Goal: Information Seeking & Learning: Check status

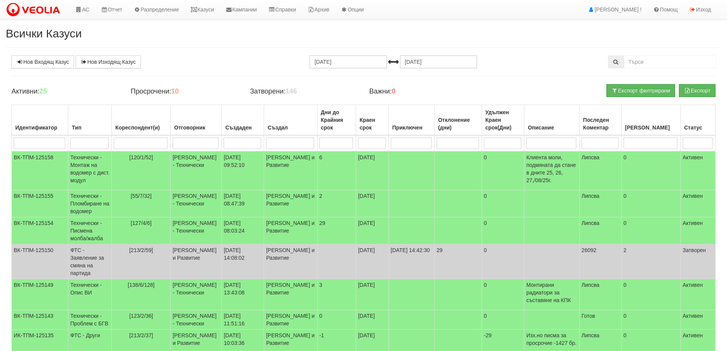
click at [189, 140] on input "search" at bounding box center [195, 142] width 46 height 11
type input "миг"
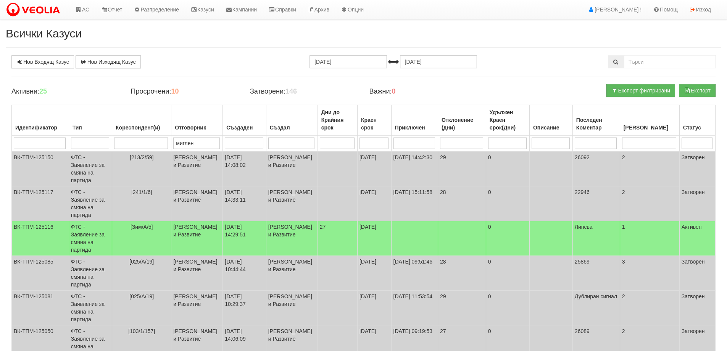
type input "миглена"
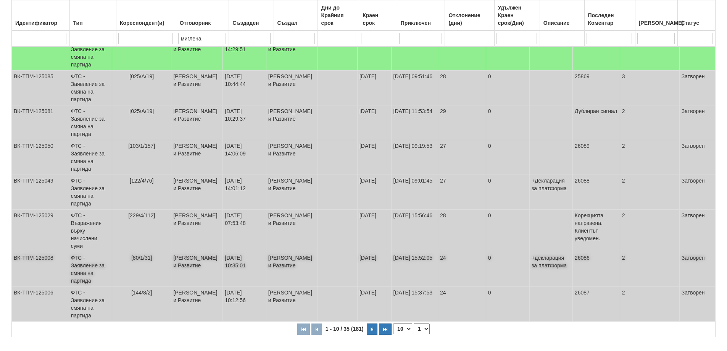
scroll to position [193, 0]
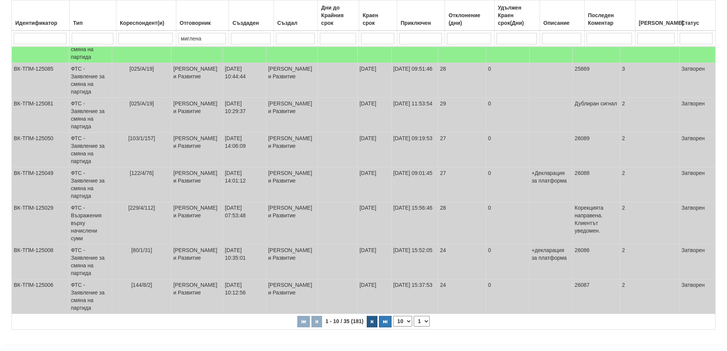
type input "миглена"
click at [371, 319] on icon "button" at bounding box center [372, 321] width 2 height 4
select select "2"
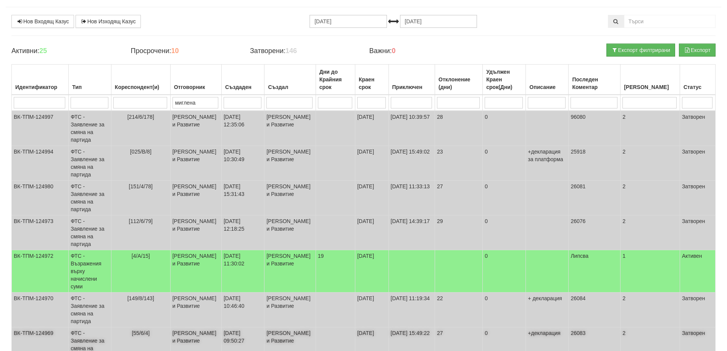
scroll to position [40, 0]
click at [89, 126] on td "ФТС - Заявление за смяна на партида" at bounding box center [90, 128] width 43 height 35
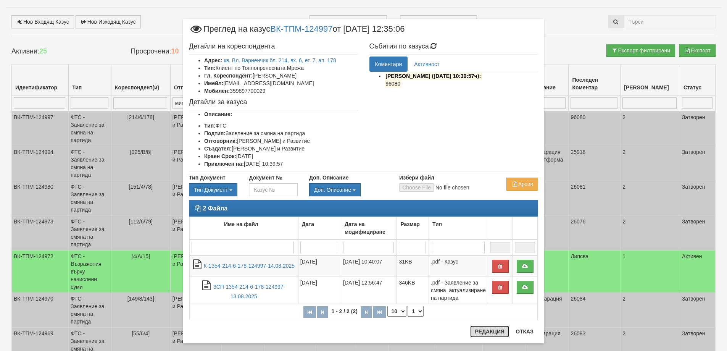
click at [487, 331] on button "Редакция" at bounding box center [489, 331] width 39 height 12
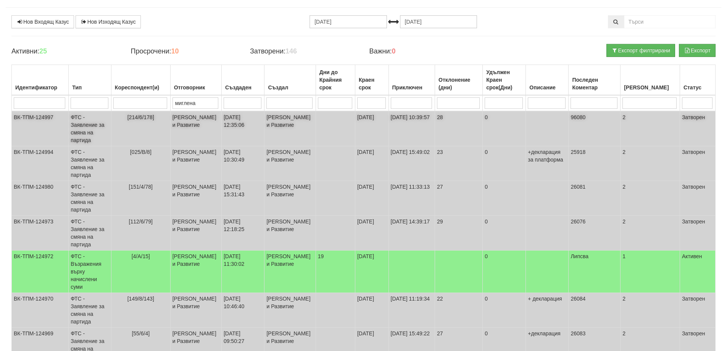
click at [89, 127] on td "ФТС - Заявление за смяна на партида" at bounding box center [90, 128] width 43 height 35
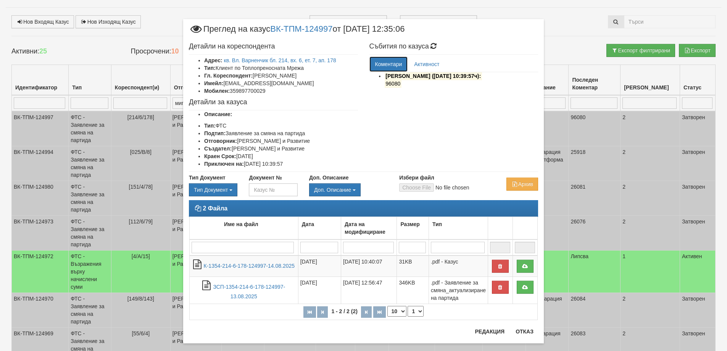
click at [388, 63] on link "Коментари" at bounding box center [388, 63] width 39 height 15
click at [426, 64] on link "Активност" at bounding box center [426, 63] width 37 height 15
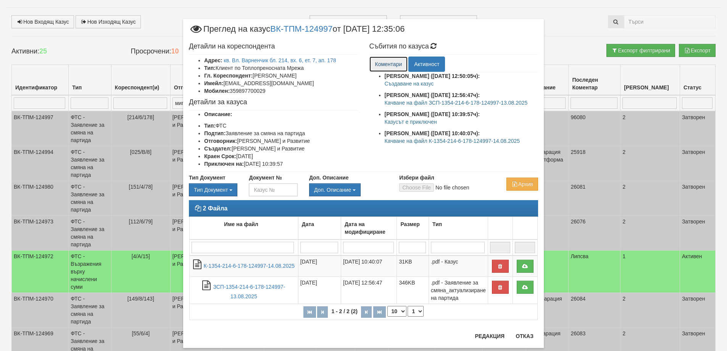
click at [385, 64] on link "Коментари" at bounding box center [388, 63] width 39 height 15
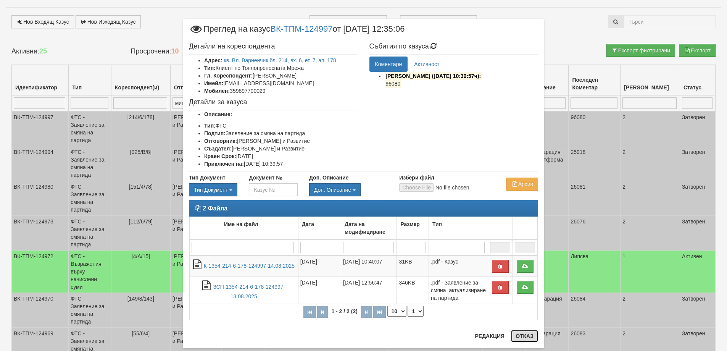
click at [522, 335] on button "Отказ" at bounding box center [524, 336] width 27 height 12
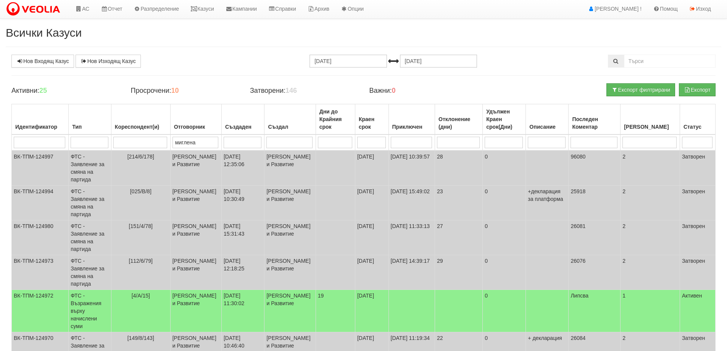
scroll to position [0, 0]
click at [209, 11] on link "Казуси" at bounding box center [202, 9] width 35 height 19
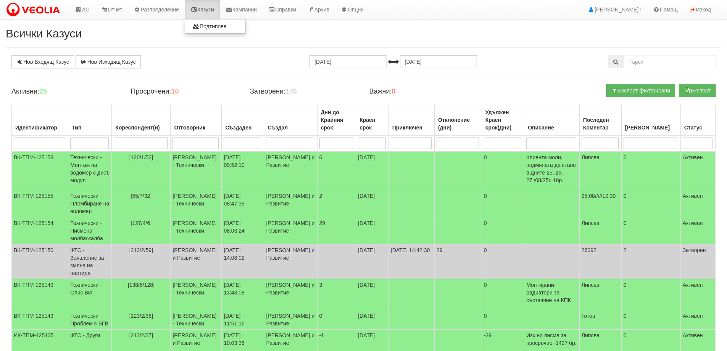
click at [209, 11] on link "Казуси" at bounding box center [202, 9] width 35 height 19
click at [207, 11] on link "Казуси" at bounding box center [202, 9] width 35 height 19
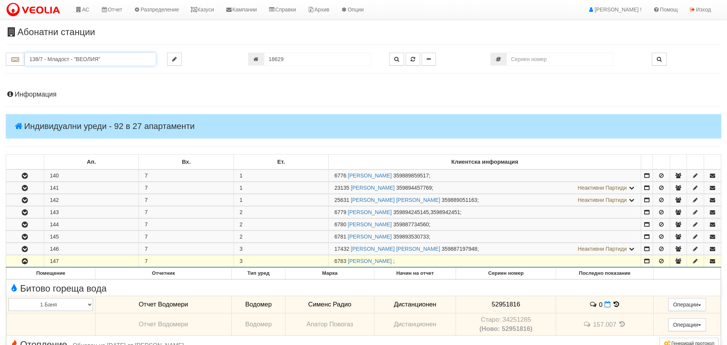
scroll to position [153, 0]
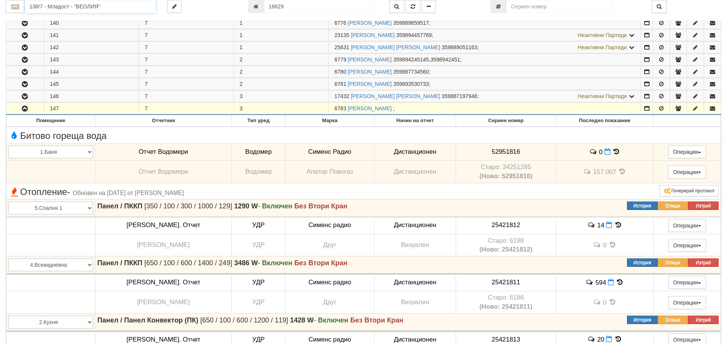
click at [37, 6] on input "138/7 - Младост - "ВЕОЛИЯ"" at bounding box center [90, 6] width 131 height 13
click at [69, 35] on div "112/5,6 - Младост - "ВЕОЛИЯ"" at bounding box center [90, 36] width 129 height 9
type input "112/5,6 - Младост - "ВЕОЛИЯ""
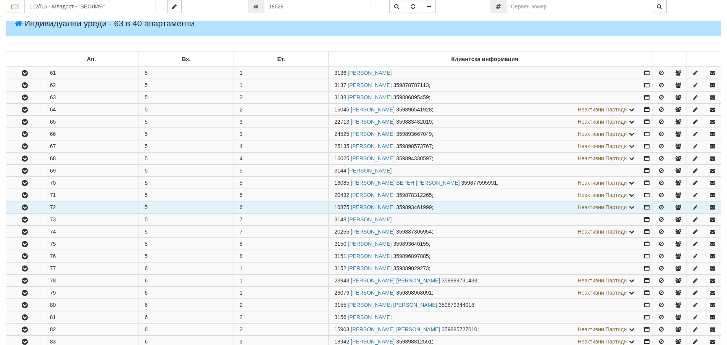
scroll to position [114, 0]
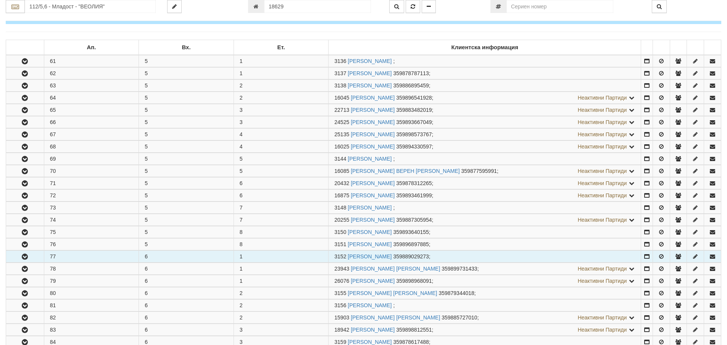
click at [23, 257] on icon "button" at bounding box center [24, 256] width 9 height 5
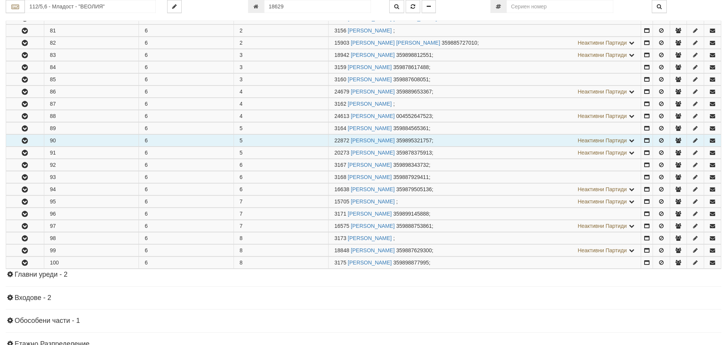
scroll to position [534, 0]
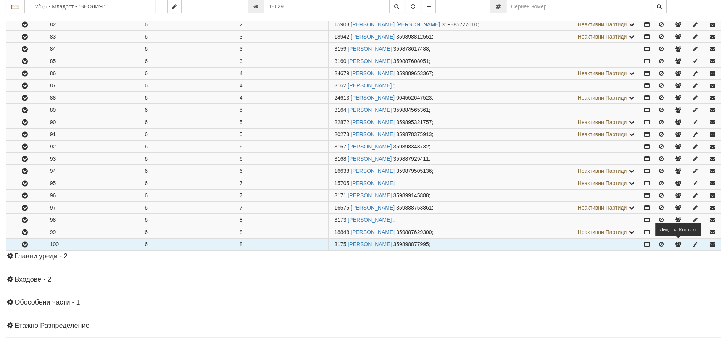
click at [678, 243] on icon "button" at bounding box center [677, 243] width 7 height 5
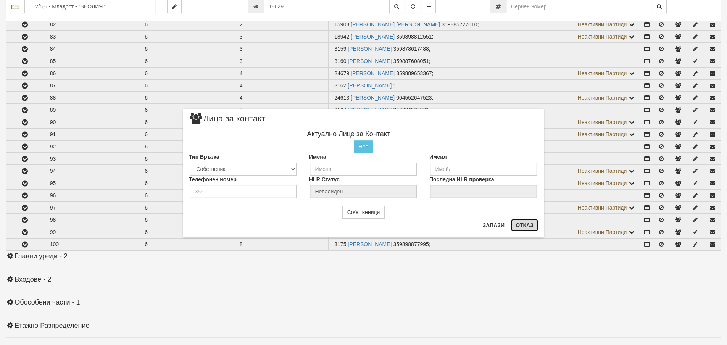
click at [525, 226] on button "Отказ" at bounding box center [524, 225] width 27 height 12
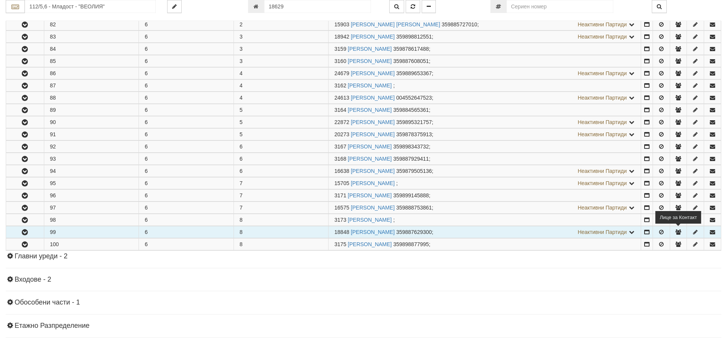
click at [679, 231] on icon "button" at bounding box center [677, 231] width 7 height 5
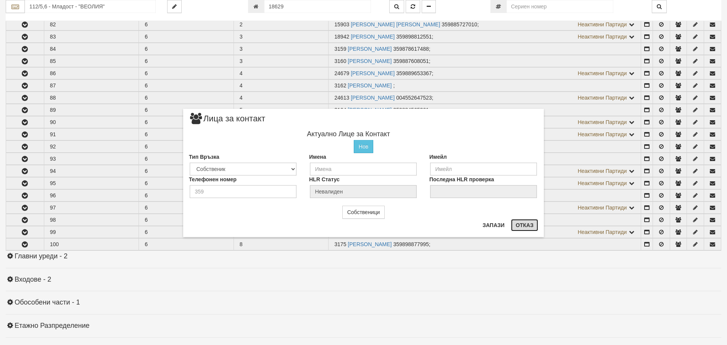
click at [526, 225] on button "Отказ" at bounding box center [524, 225] width 27 height 12
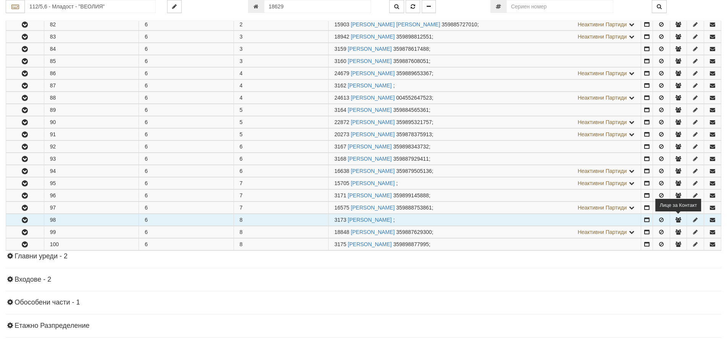
click at [679, 222] on icon "button" at bounding box center [677, 219] width 7 height 5
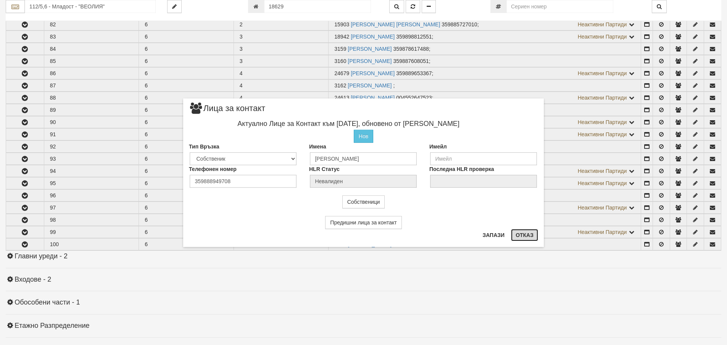
click at [525, 237] on button "Отказ" at bounding box center [524, 235] width 27 height 12
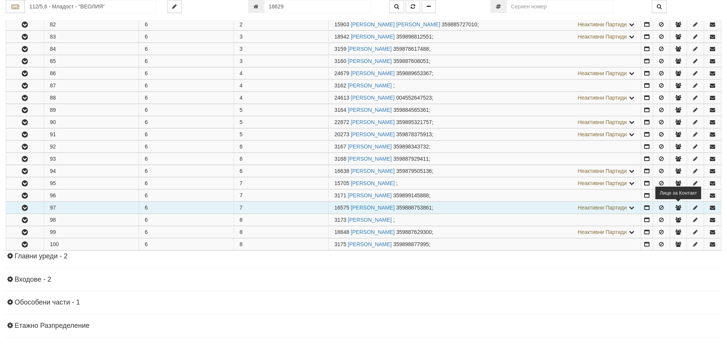
click at [680, 208] on icon "button" at bounding box center [677, 207] width 7 height 5
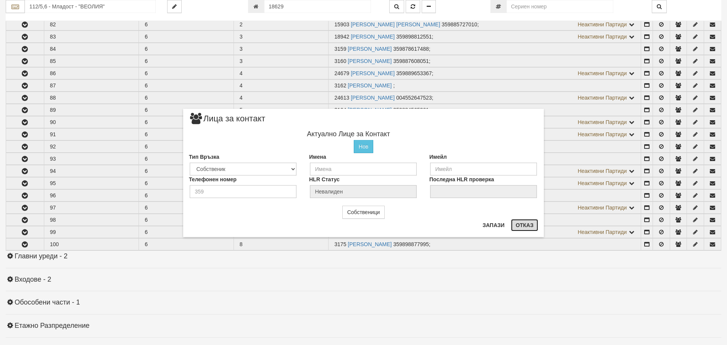
click at [525, 222] on button "Отказ" at bounding box center [524, 225] width 27 height 12
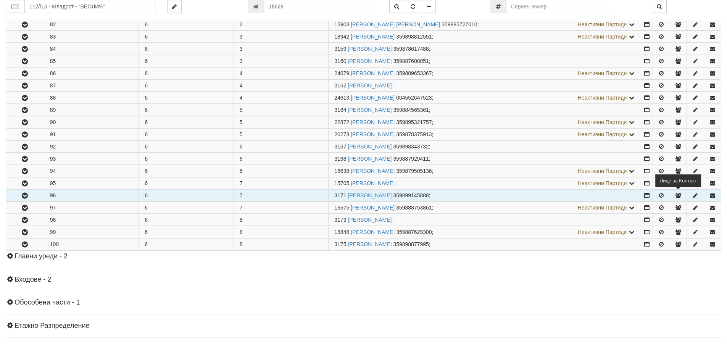
click at [676, 196] on icon "button" at bounding box center [677, 195] width 7 height 5
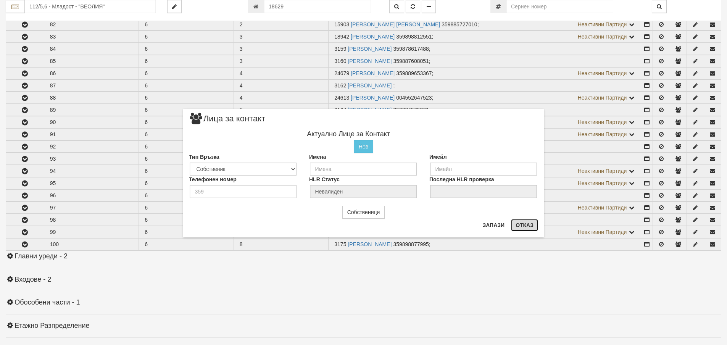
click at [525, 225] on button "Отказ" at bounding box center [524, 225] width 27 height 12
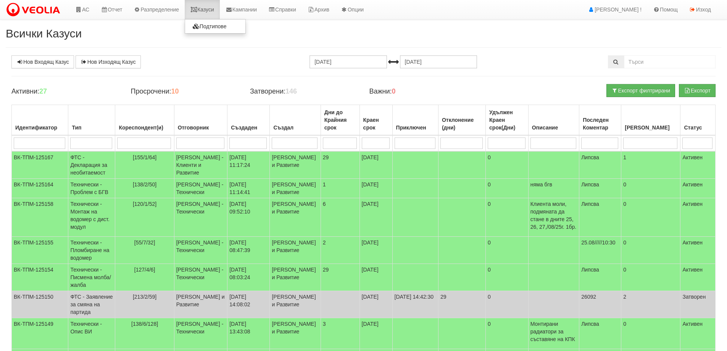
click at [206, 10] on link "Казуси" at bounding box center [202, 9] width 35 height 19
click at [88, 160] on td "ФТС - Декларация за необитаемост" at bounding box center [91, 164] width 47 height 27
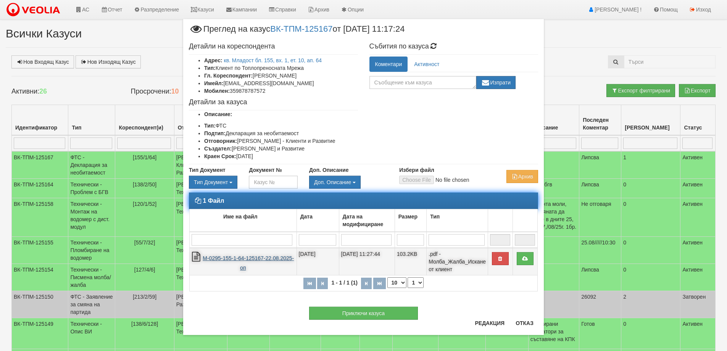
click at [244, 258] on link "М-0295-155-1-64-125167-22.08.2025-оп" at bounding box center [248, 263] width 91 height 16
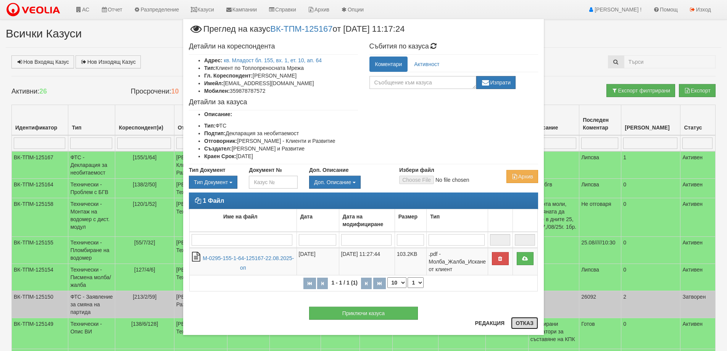
click at [518, 324] on button "Отказ" at bounding box center [524, 323] width 27 height 12
